Goal: Communication & Community: Answer question/provide support

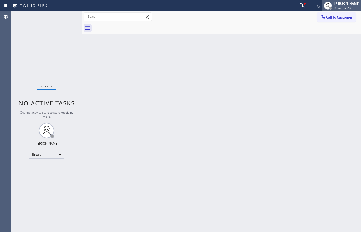
click at [355, 6] on div "Break | 58:59" at bounding box center [347, 8] width 25 height 4
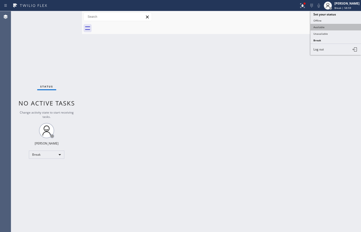
click at [344, 25] on button "Available" at bounding box center [336, 27] width 51 height 7
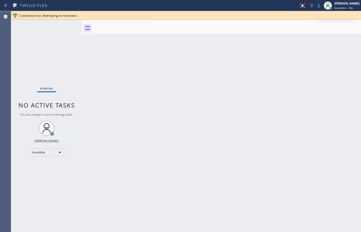
click at [353, 156] on div "Back to Dashboard Change Sender ID Customers Technicians Select a contact Outbo…" at bounding box center [221, 121] width 279 height 221
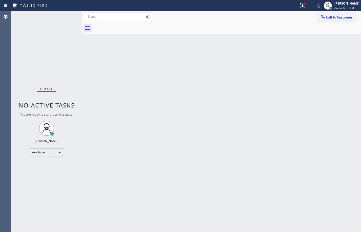
click at [342, 74] on div "Back to Dashboard Change Sender ID Customers Technicians Select a contact Outbo…" at bounding box center [221, 121] width 279 height 221
click at [348, 66] on div "Back to Dashboard Change Sender ID Customers Technicians Select a contact Outbo…" at bounding box center [221, 121] width 279 height 221
click at [350, 93] on div "Back to Dashboard Change Sender ID Customers Technicians Select a contact Outbo…" at bounding box center [221, 121] width 279 height 221
click at [339, 8] on span "Available | 49:45" at bounding box center [345, 8] width 21 height 4
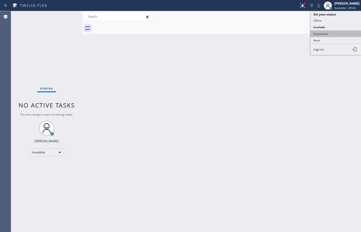
click at [335, 31] on button "Unavailable" at bounding box center [336, 33] width 51 height 7
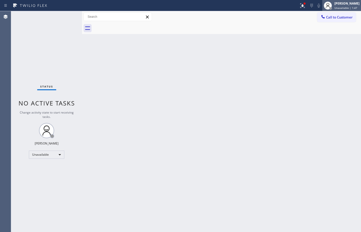
click at [344, 8] on span "Unavailable | 1:47" at bounding box center [346, 8] width 23 height 4
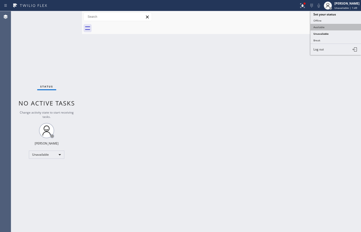
click at [337, 26] on button "Available" at bounding box center [336, 27] width 51 height 7
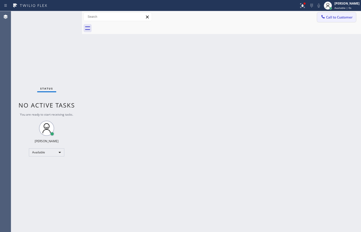
click at [347, 15] on button "Call to Customer" at bounding box center [336, 17] width 39 height 10
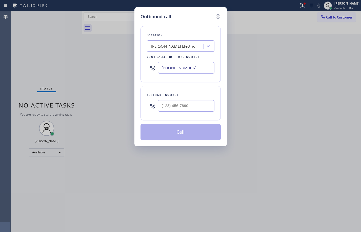
click at [347, 135] on div "Outbound call Location [PERSON_NAME] Electric Your caller id phone number [PHON…" at bounding box center [180, 116] width 361 height 232
drag, startPoint x: 194, startPoint y: 108, endPoint x: 198, endPoint y: 107, distance: 4.2
click at [194, 108] on input "(___) ___-____" at bounding box center [186, 105] width 56 height 11
paste input "818) 555-1212"
type input "[PHONE_NUMBER]"
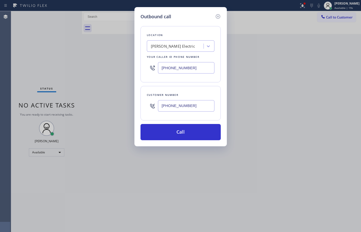
click at [203, 66] on input "[PHONE_NUMBER]" at bounding box center [186, 67] width 56 height 11
paste input "55) 643-5177"
type input "[PHONE_NUMBER]"
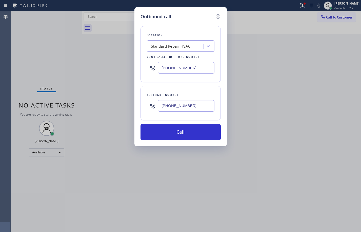
click at [197, 87] on div "Customer number [PHONE_NUMBER]" at bounding box center [181, 103] width 80 height 34
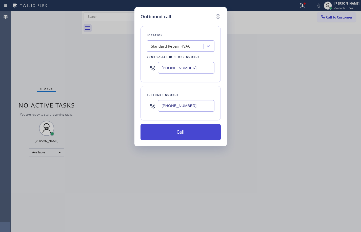
click at [166, 133] on button "Call" at bounding box center [181, 132] width 80 height 16
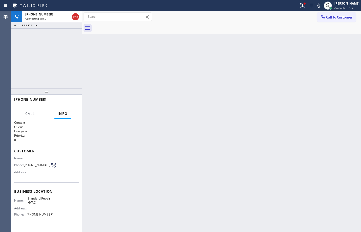
click at [41, 199] on span "Standard Repair HVAC" at bounding box center [40, 200] width 25 height 8
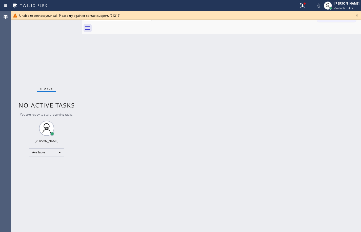
click at [357, 15] on icon at bounding box center [357, 15] width 6 height 6
